Goal: Task Accomplishment & Management: Use online tool/utility

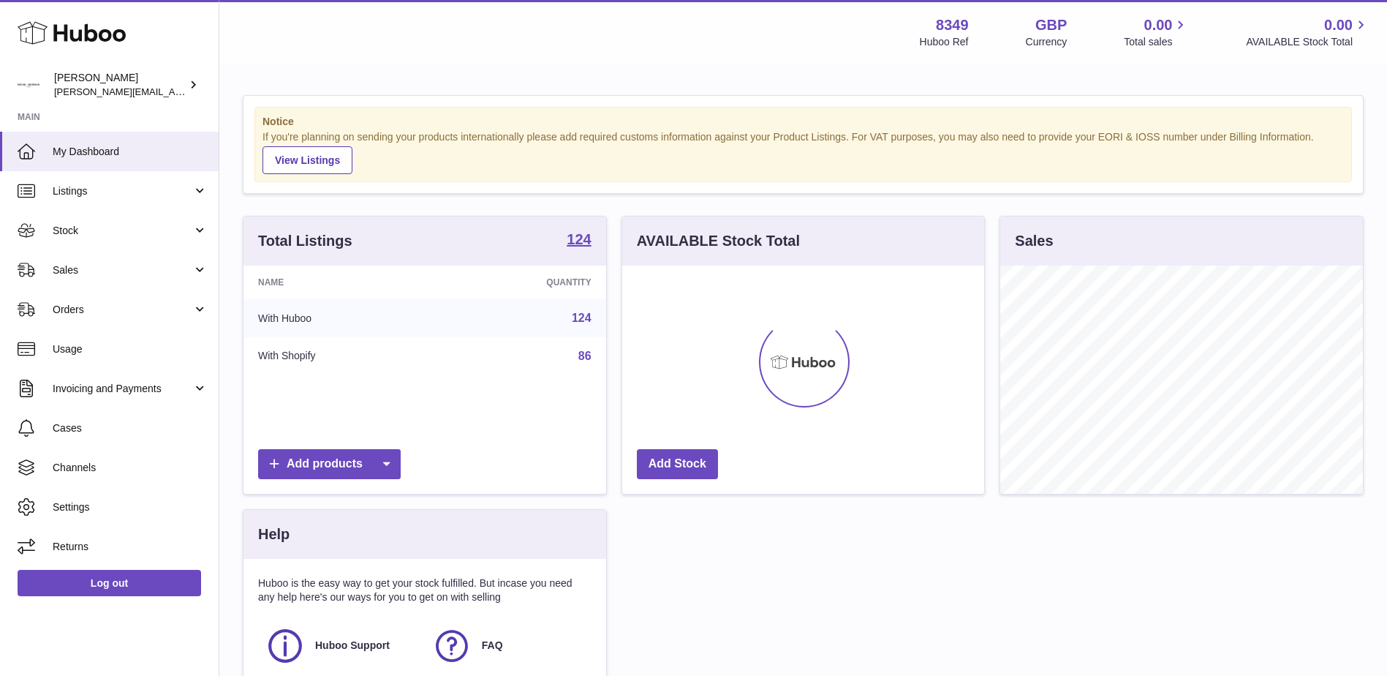
scroll to position [228, 362]
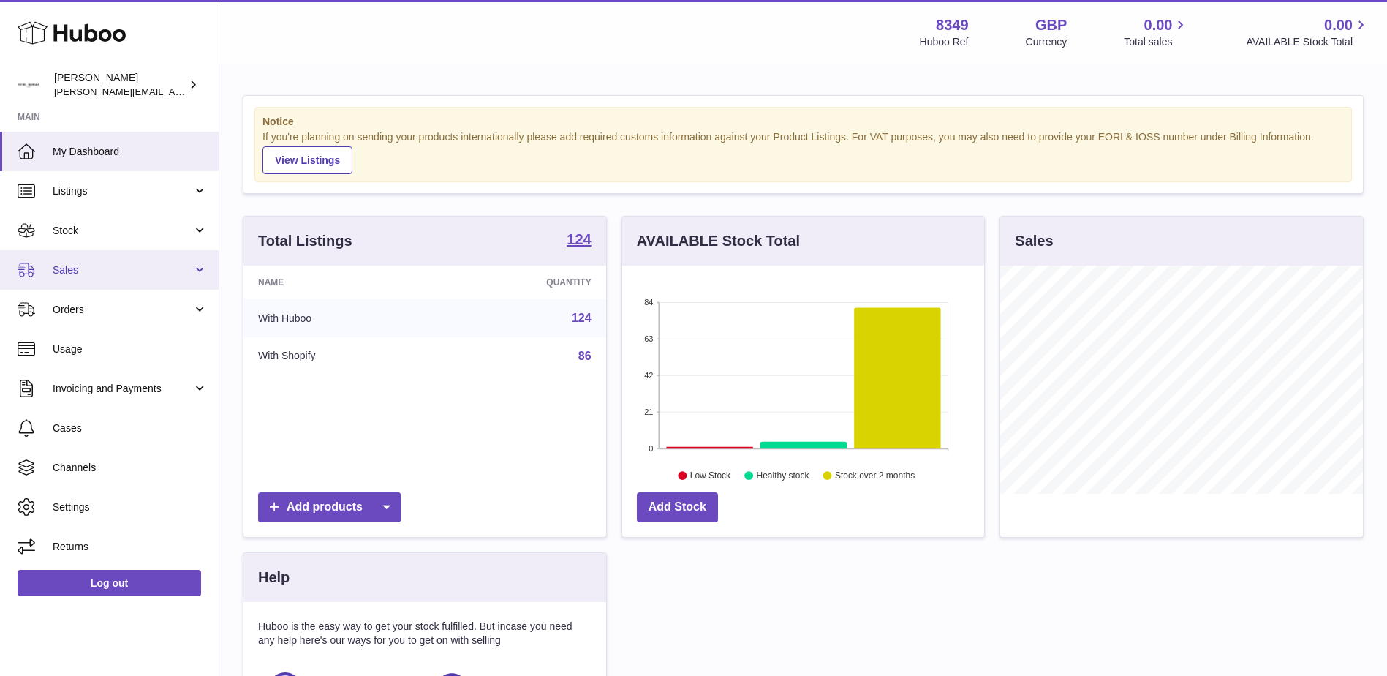
click at [63, 265] on span "Sales" at bounding box center [123, 270] width 140 height 14
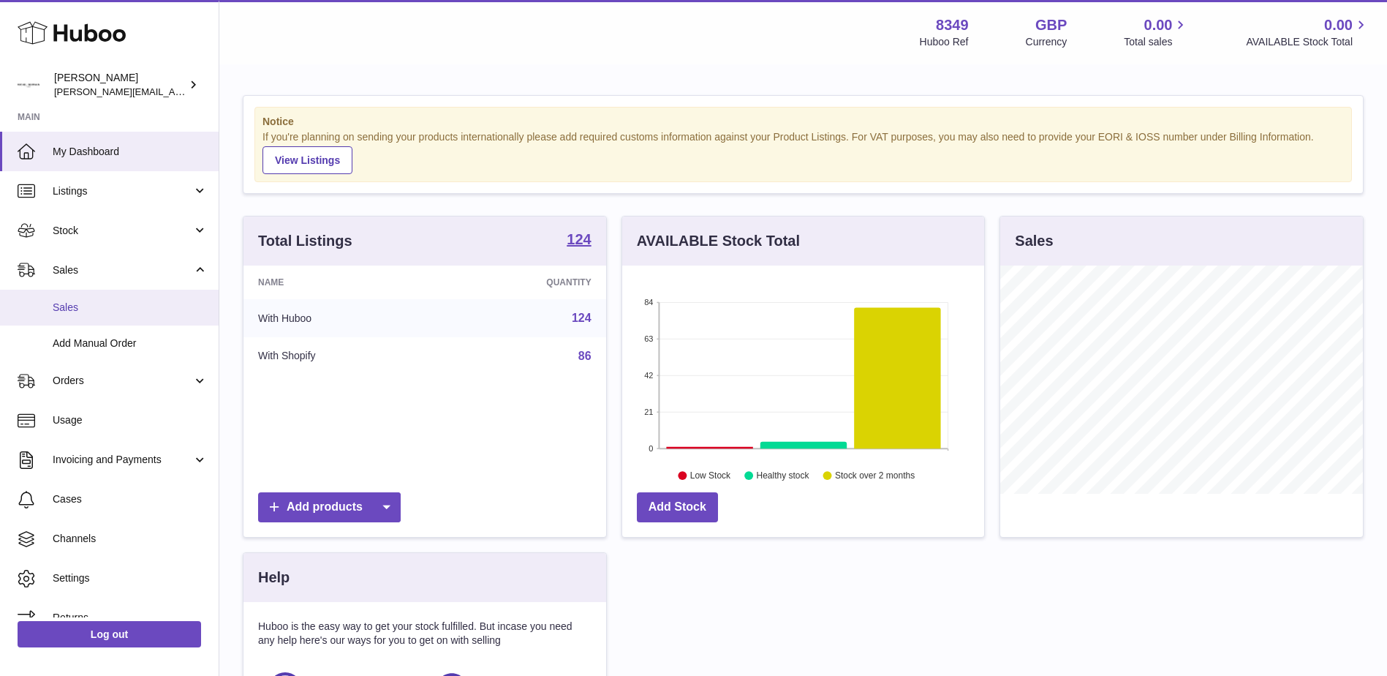
click at [68, 306] on span "Sales" at bounding box center [130, 308] width 155 height 14
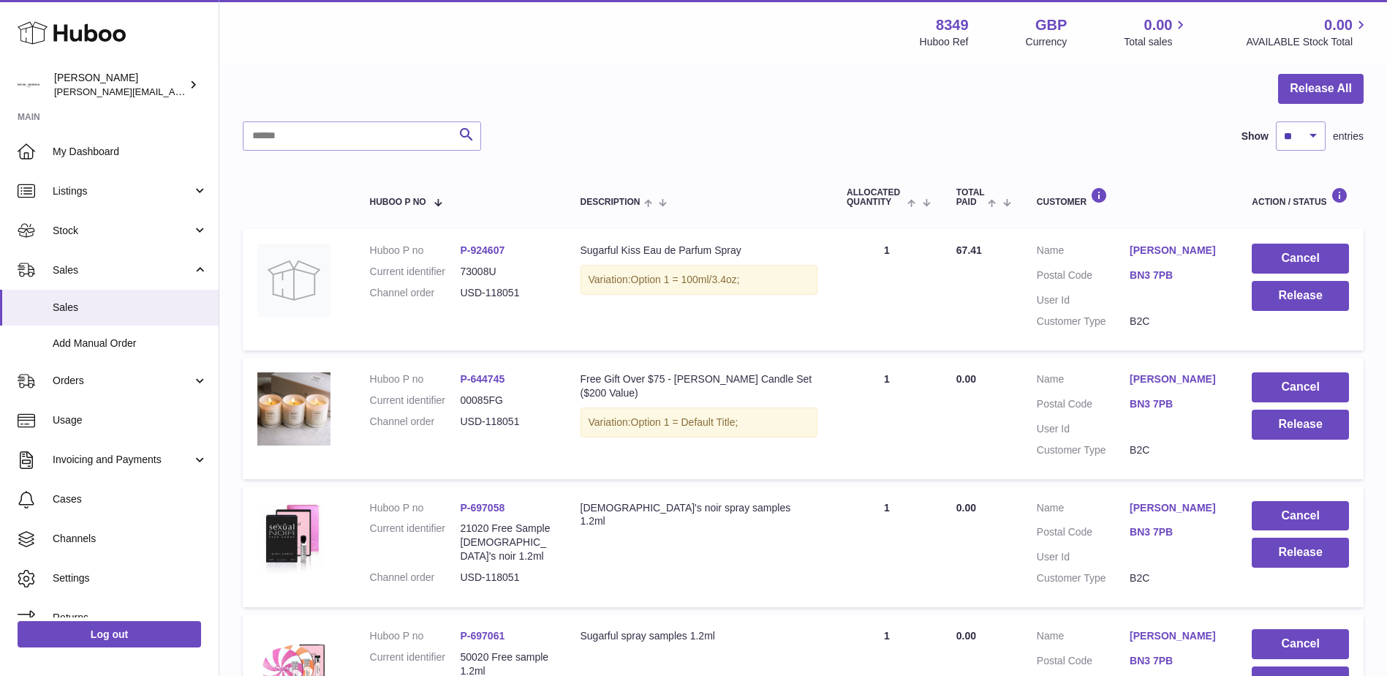
scroll to position [146, 0]
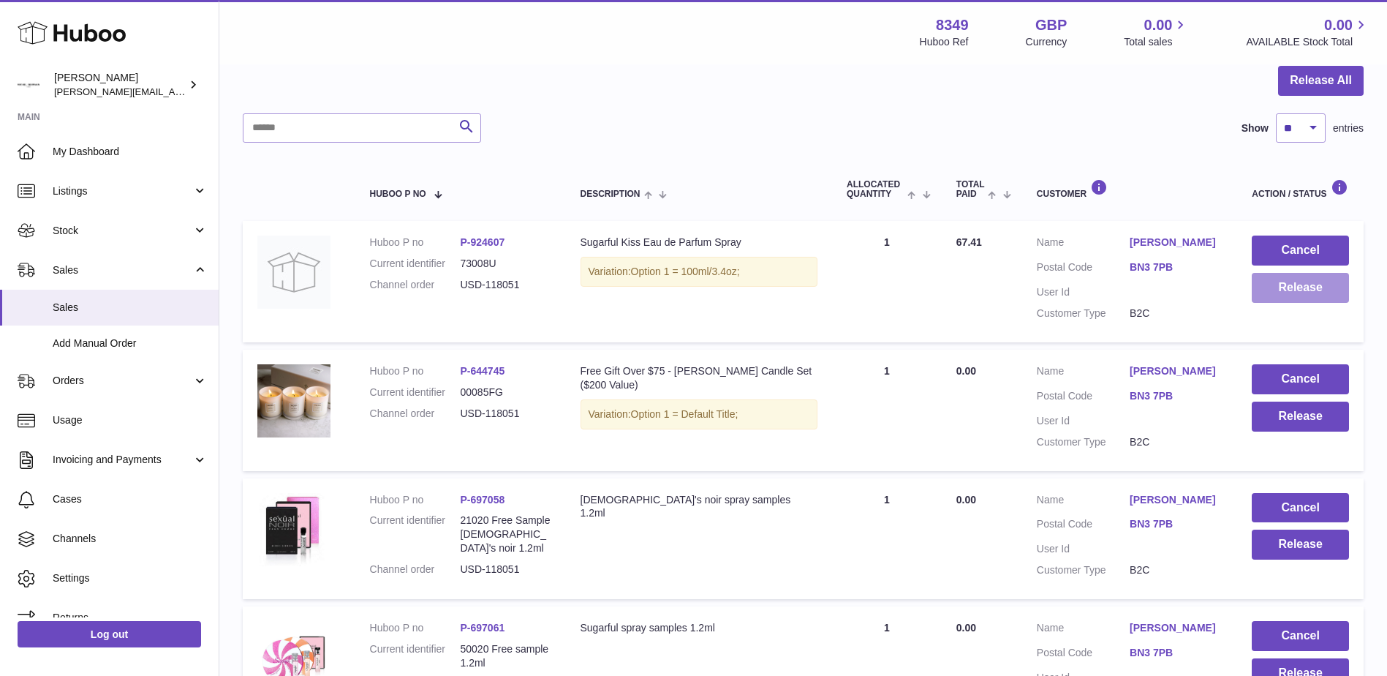
click at [1285, 286] on button "Release" at bounding box center [1300, 288] width 97 height 30
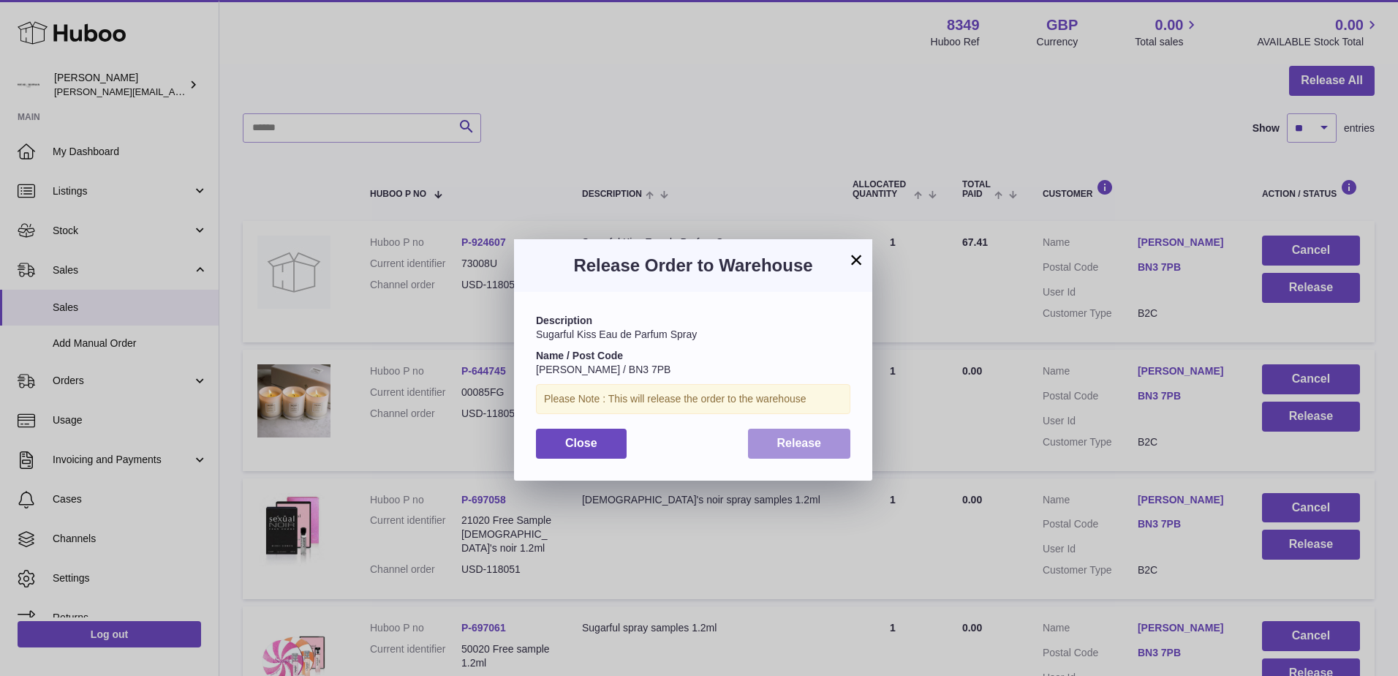
click at [773, 439] on button "Release" at bounding box center [799, 443] width 103 height 30
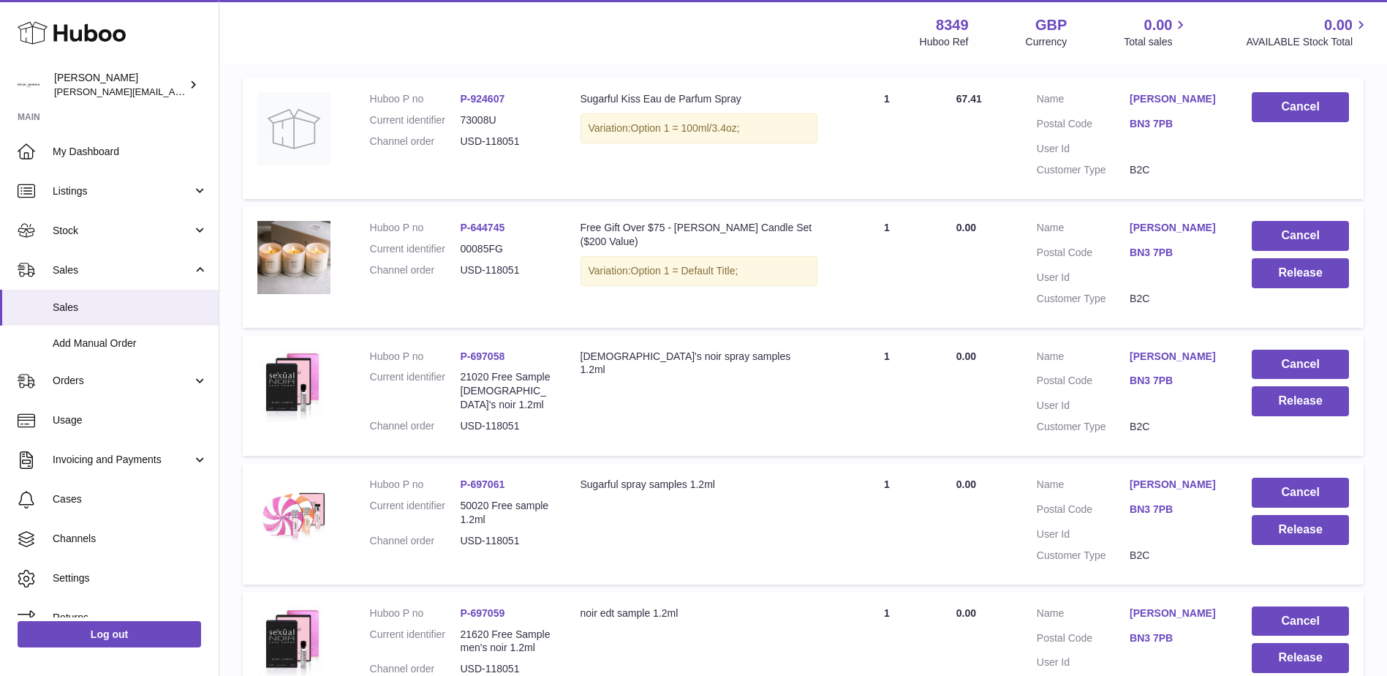
scroll to position [292, 0]
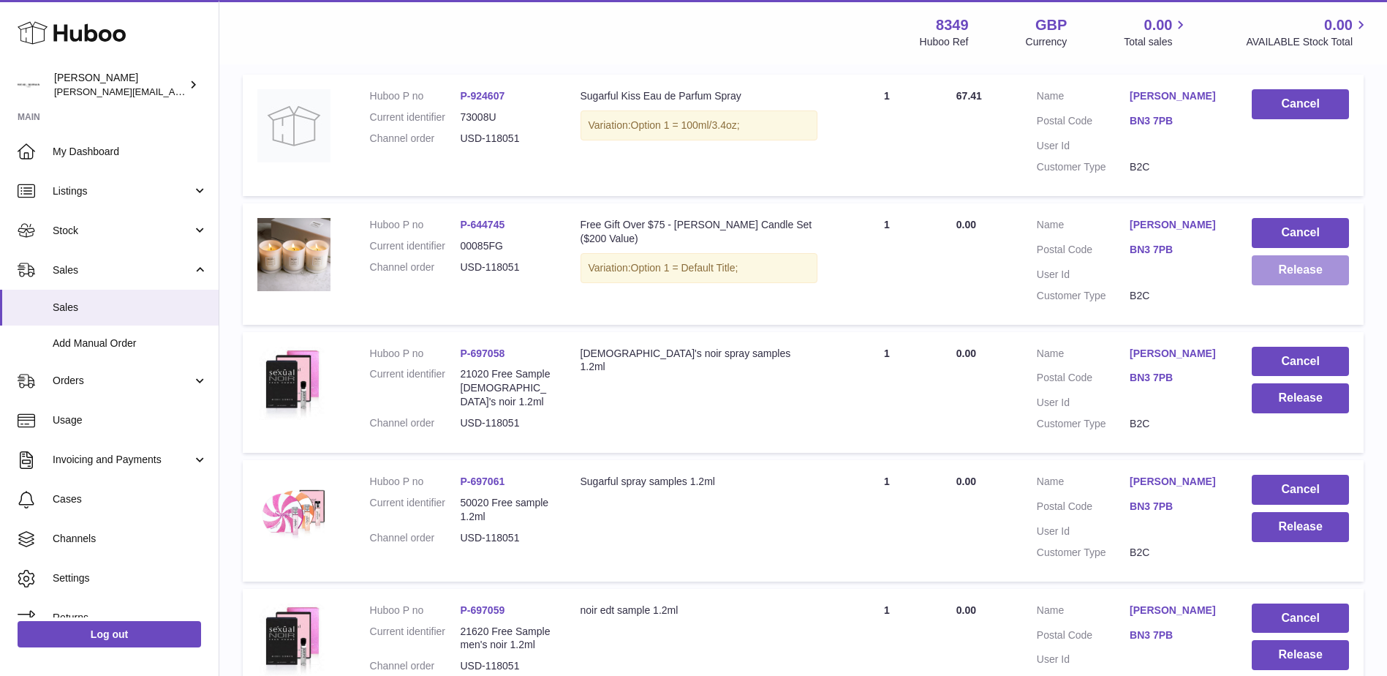
click at [1302, 285] on button "Release" at bounding box center [1300, 270] width 97 height 30
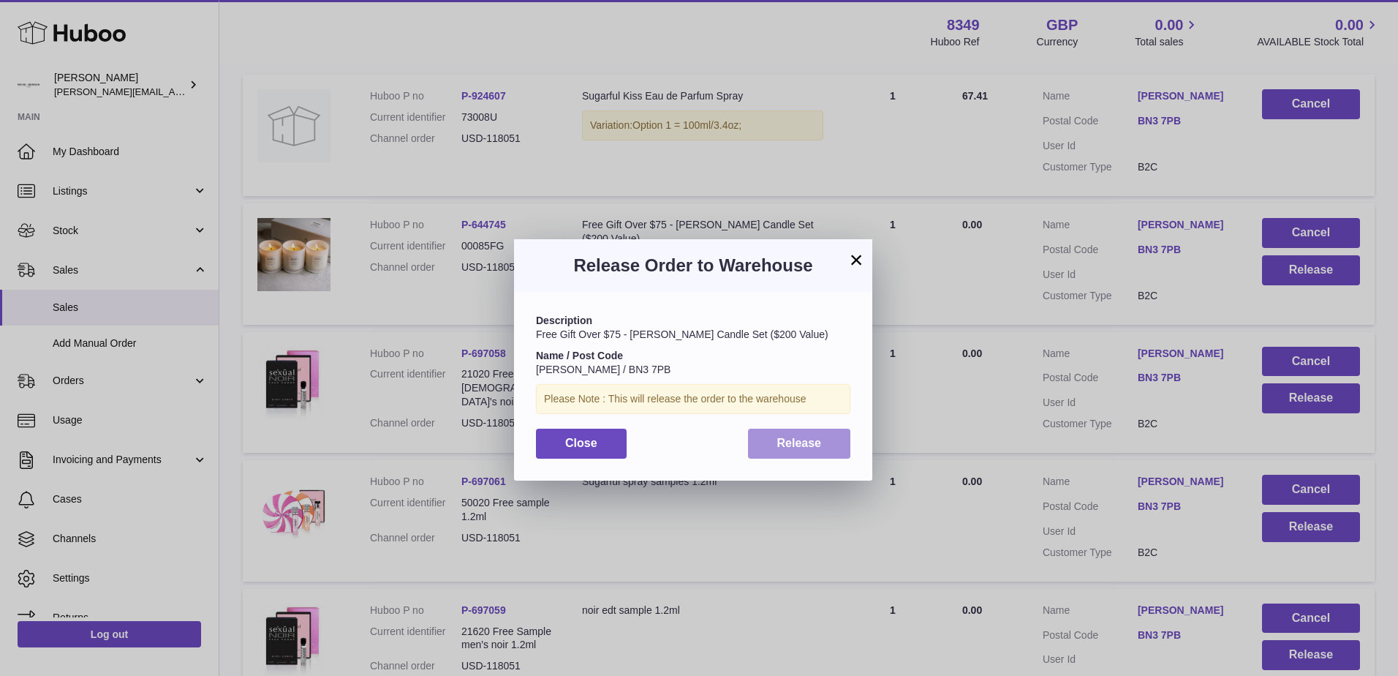
click at [799, 445] on span "Release" at bounding box center [799, 443] width 45 height 12
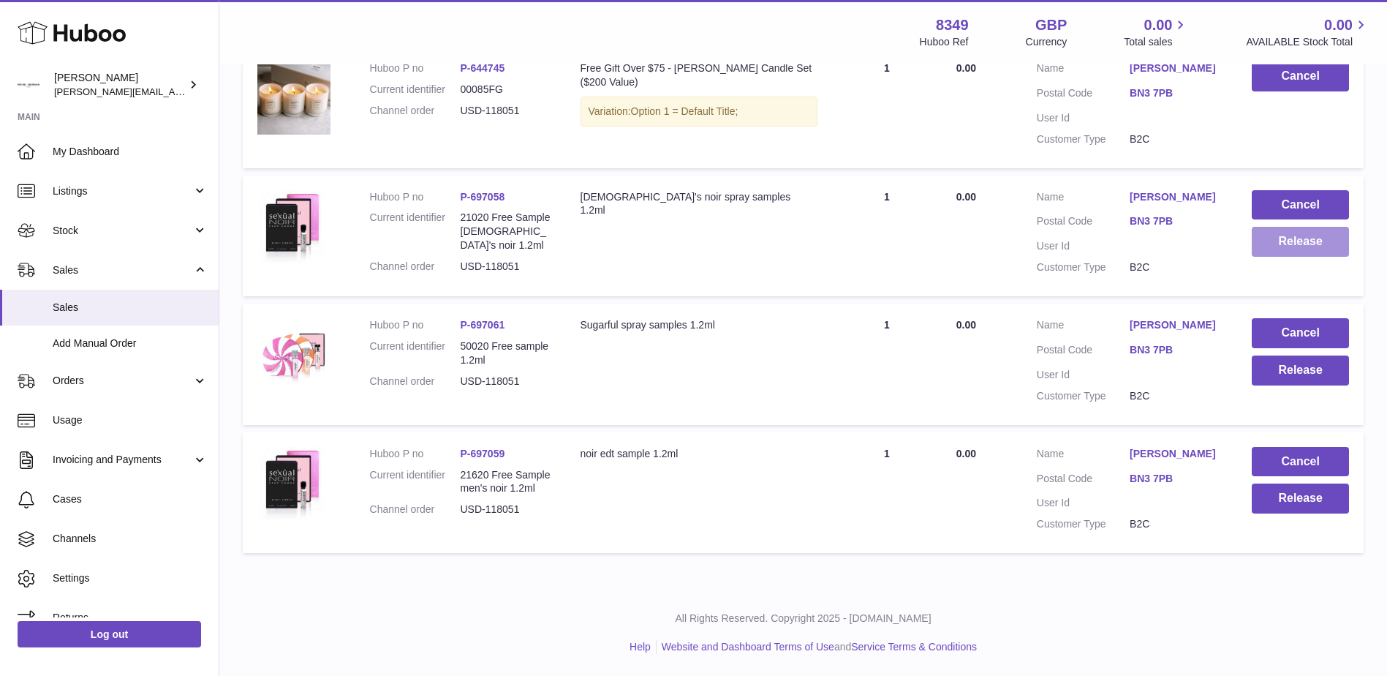
click at [1279, 227] on button "Release" at bounding box center [1300, 242] width 97 height 30
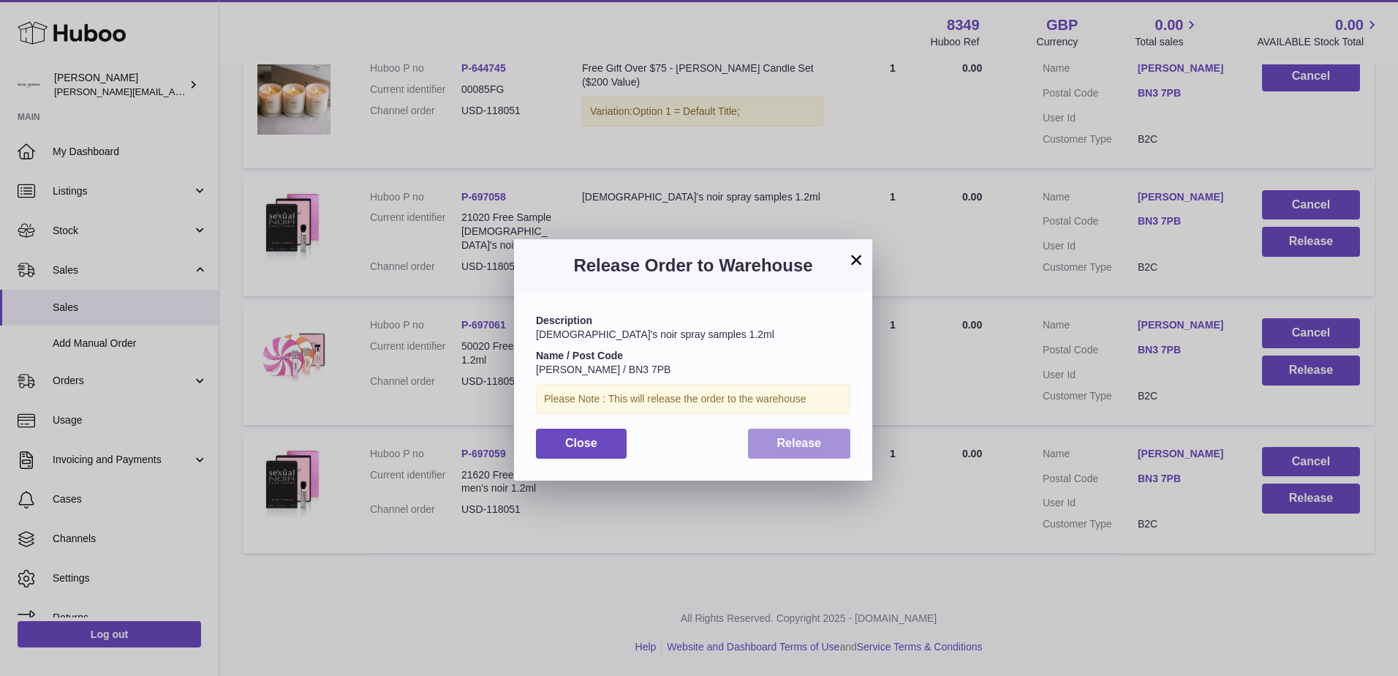
click at [790, 444] on span "Release" at bounding box center [799, 443] width 45 height 12
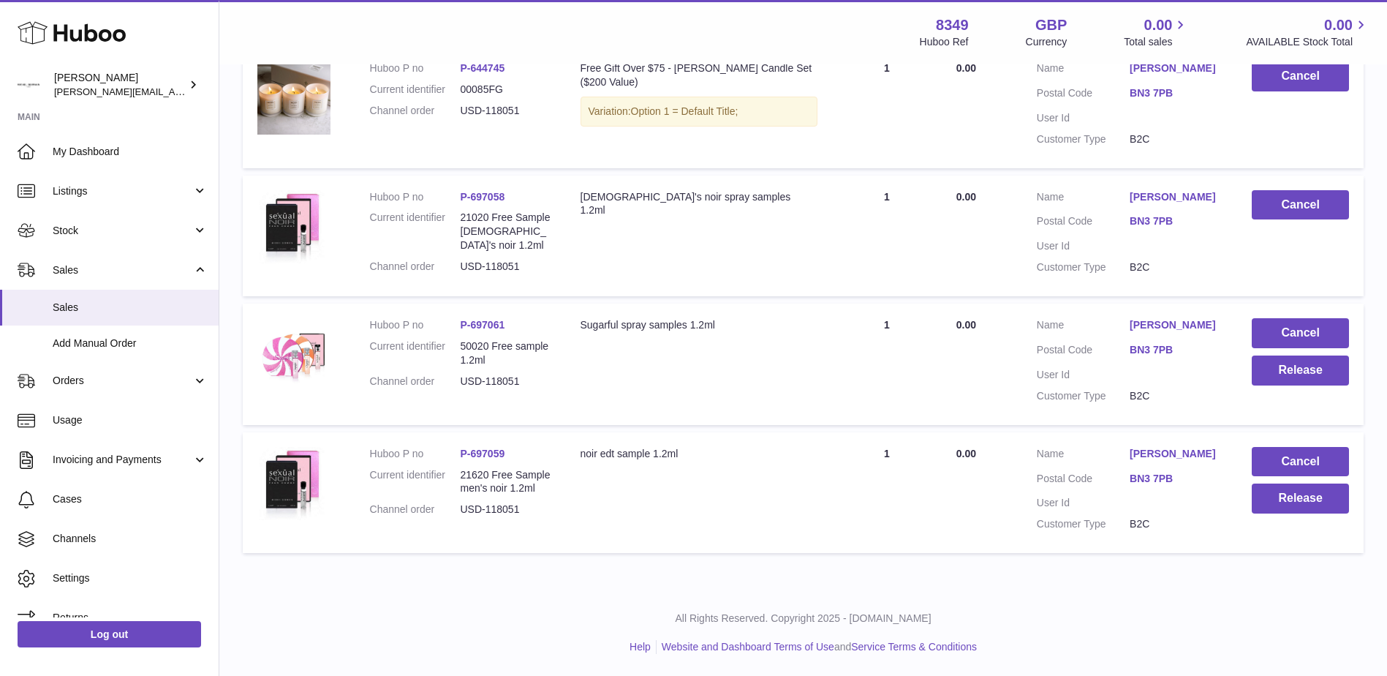
scroll to position [518, 0]
click at [1304, 355] on button "Release" at bounding box center [1300, 370] width 97 height 30
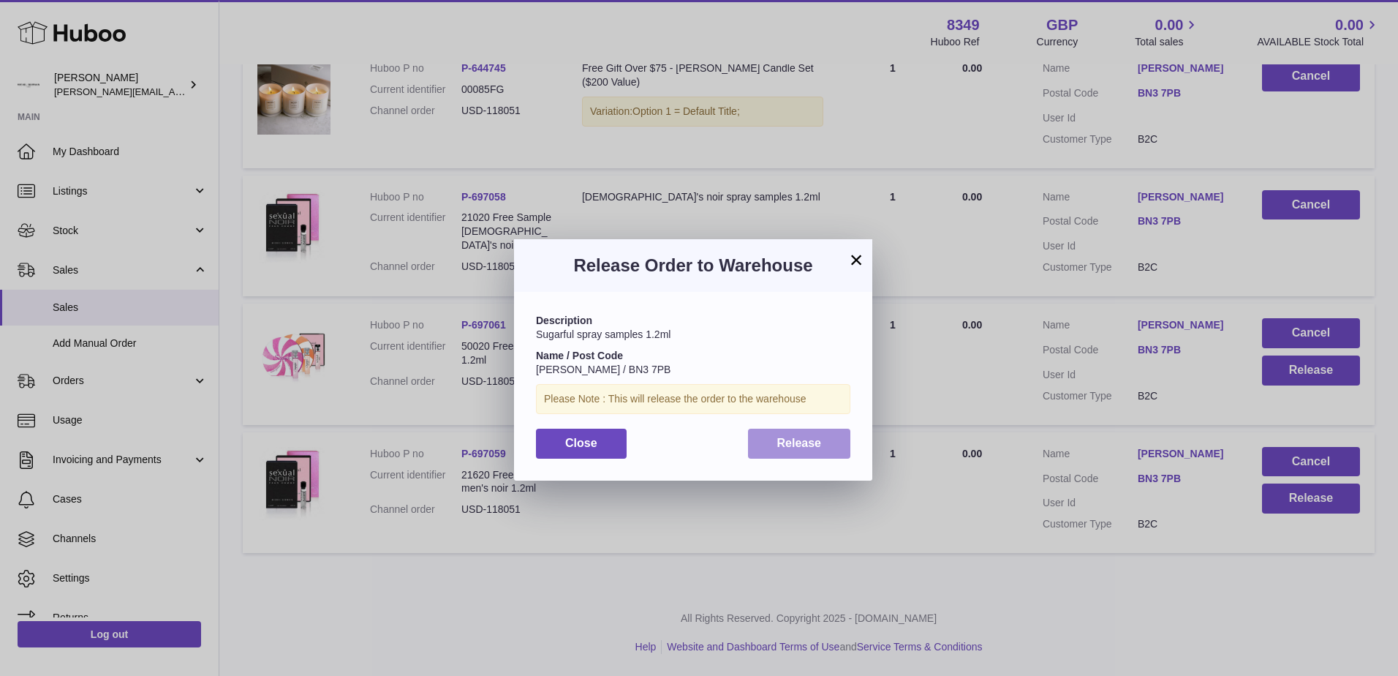
click at [790, 447] on span "Release" at bounding box center [799, 443] width 45 height 12
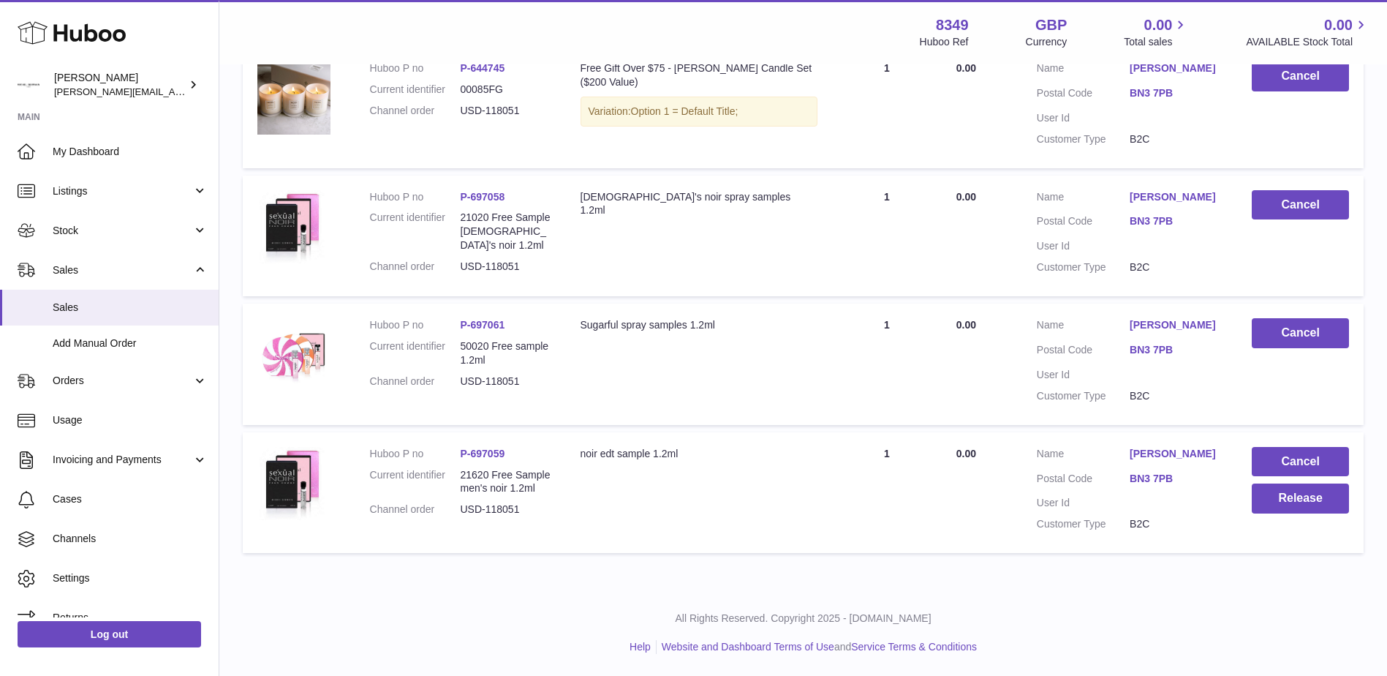
scroll to position [518, 0]
click at [1296, 483] on button "Release" at bounding box center [1300, 498] width 97 height 30
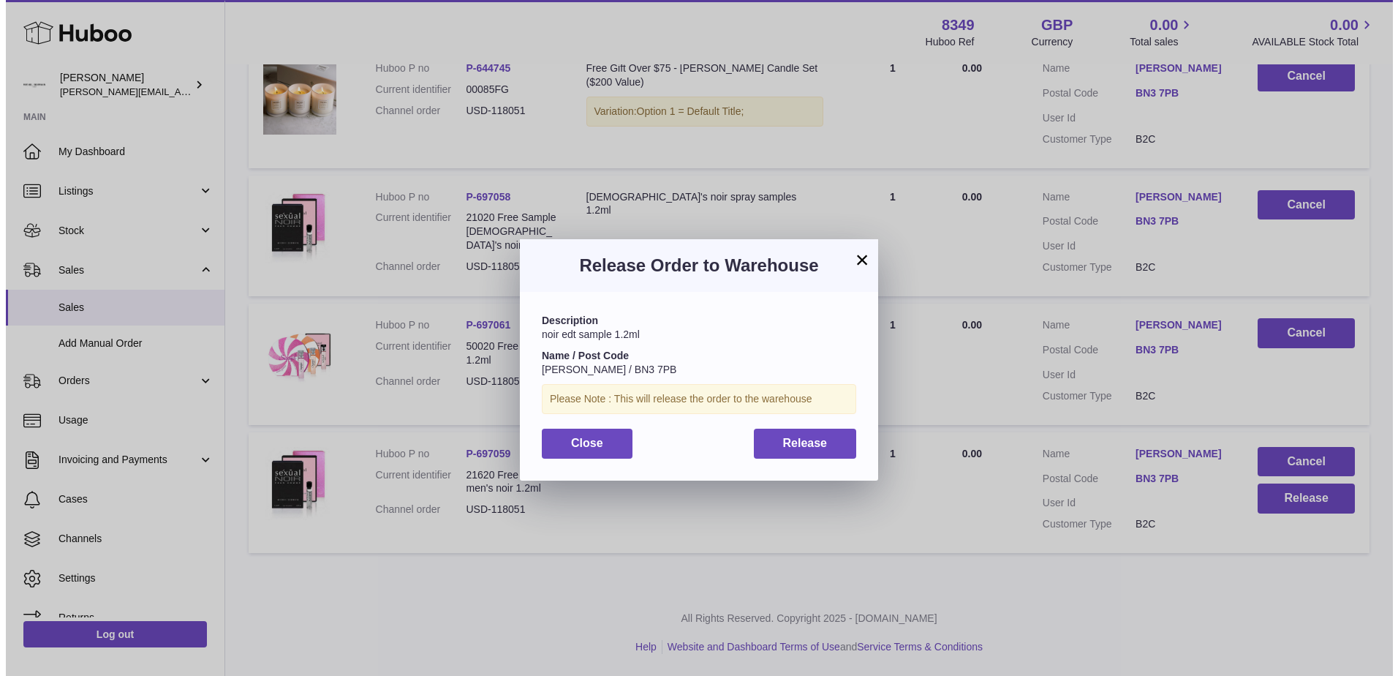
scroll to position [449, 0]
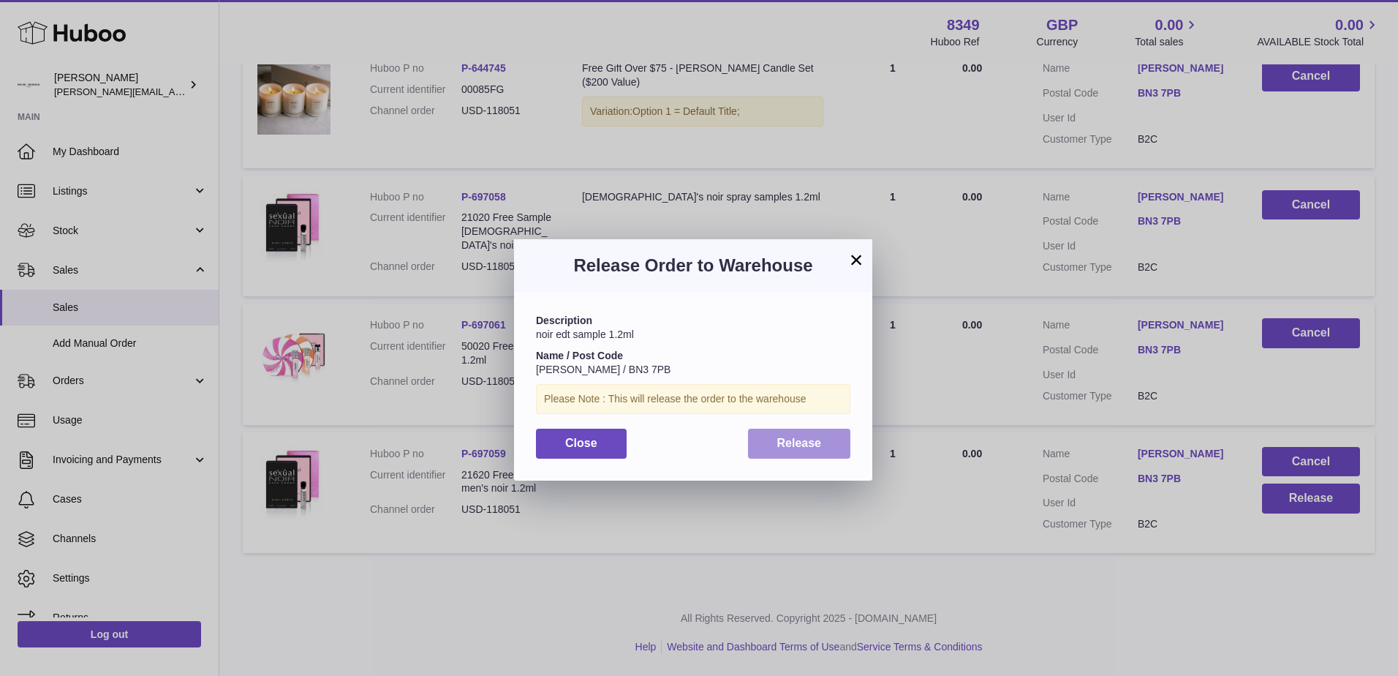
click at [779, 443] on span "Release" at bounding box center [799, 443] width 45 height 12
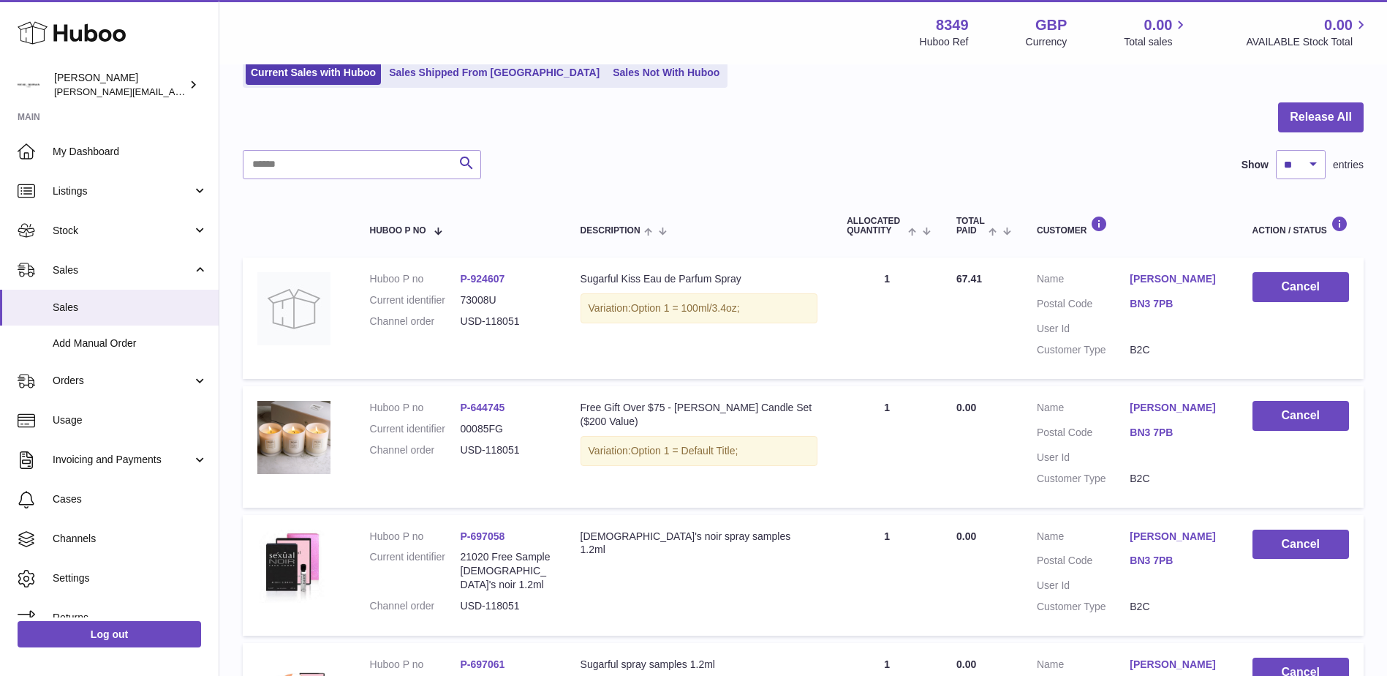
scroll to position [83, 0]
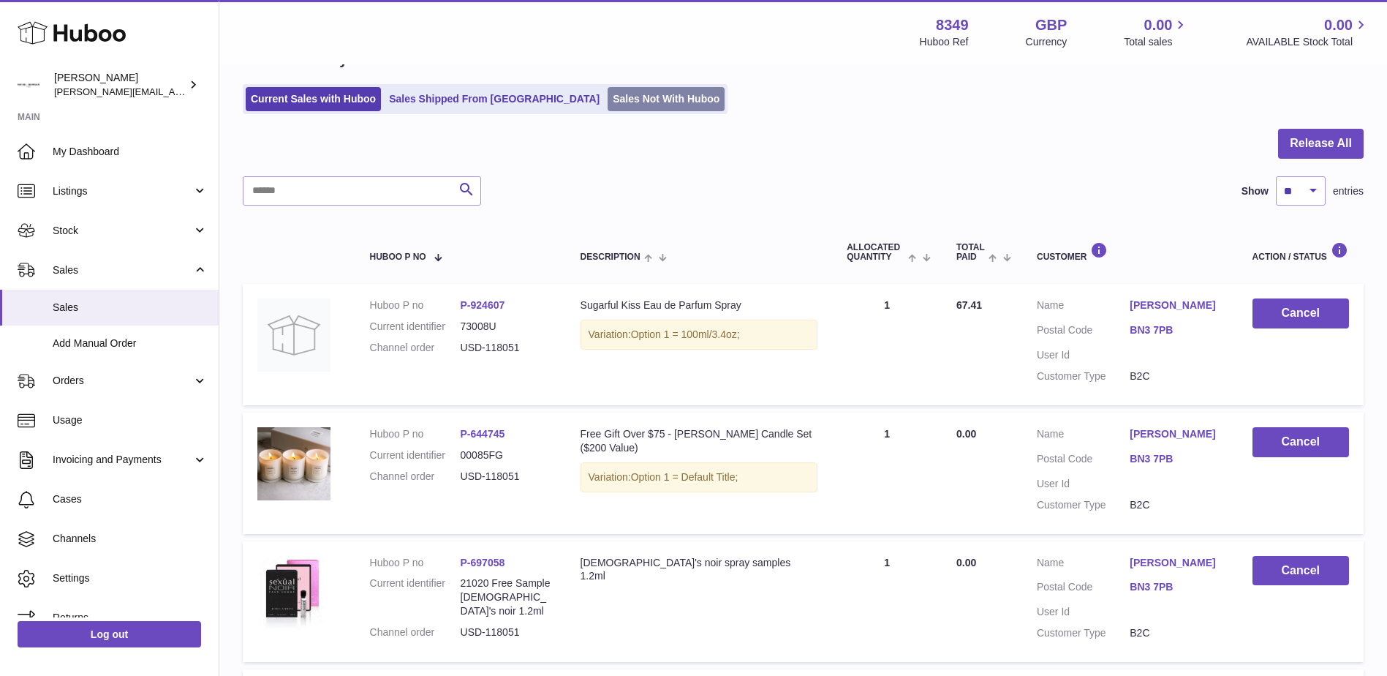
click at [608, 102] on link "Sales Not With Huboo" at bounding box center [666, 99] width 117 height 24
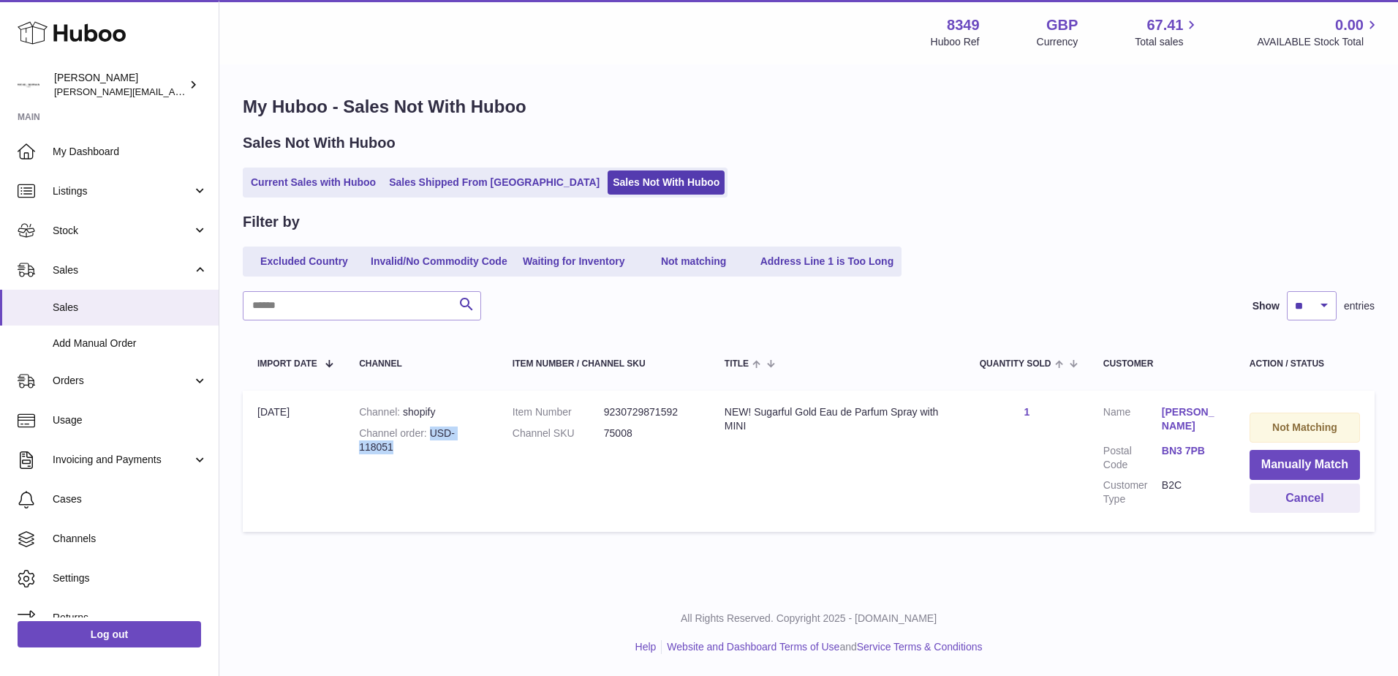
drag, startPoint x: 431, startPoint y: 431, endPoint x: 456, endPoint y: 446, distance: 29.5
click at [456, 446] on div "Channel order USD-118051" at bounding box center [421, 440] width 124 height 28
drag, startPoint x: 456, startPoint y: 446, endPoint x: 378, endPoint y: 448, distance: 78.3
copy div "USD-118051"
